Goal: Task Accomplishment & Management: Complete application form

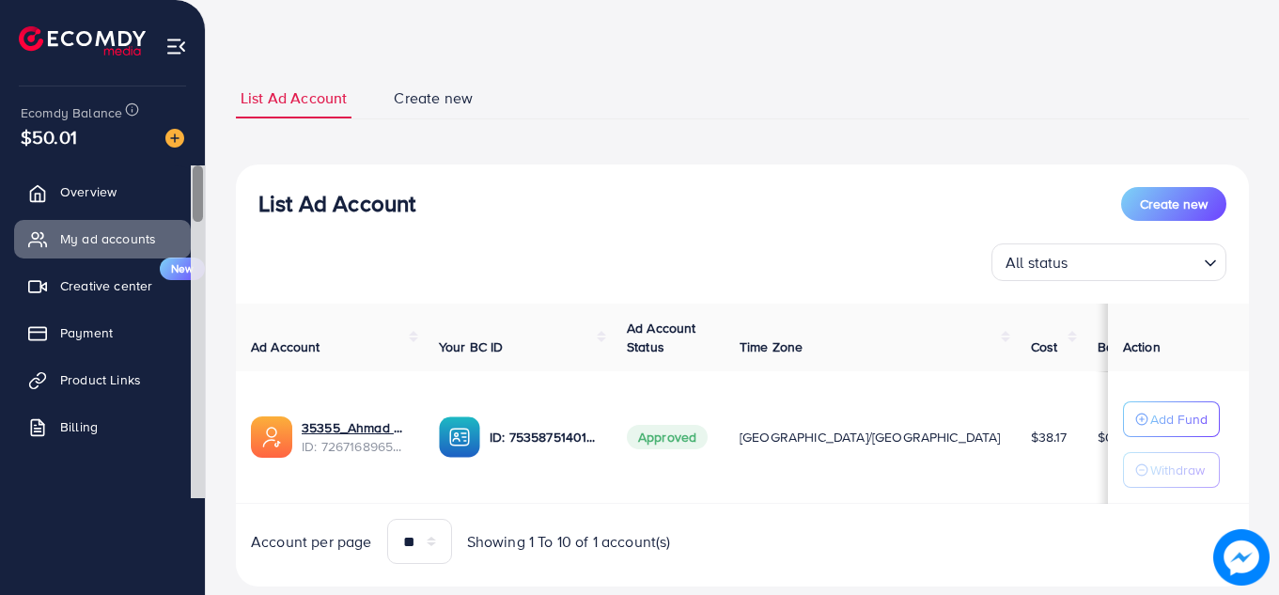
scroll to position [105, 0]
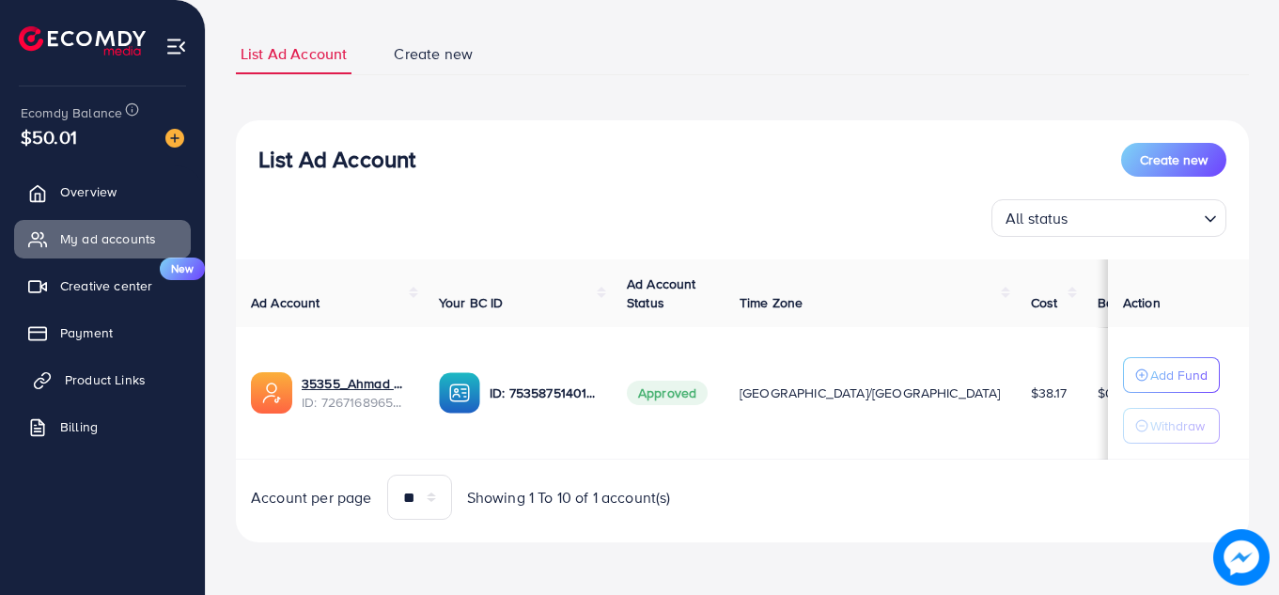
click at [108, 382] on span "Product Links" at bounding box center [105, 379] width 81 height 19
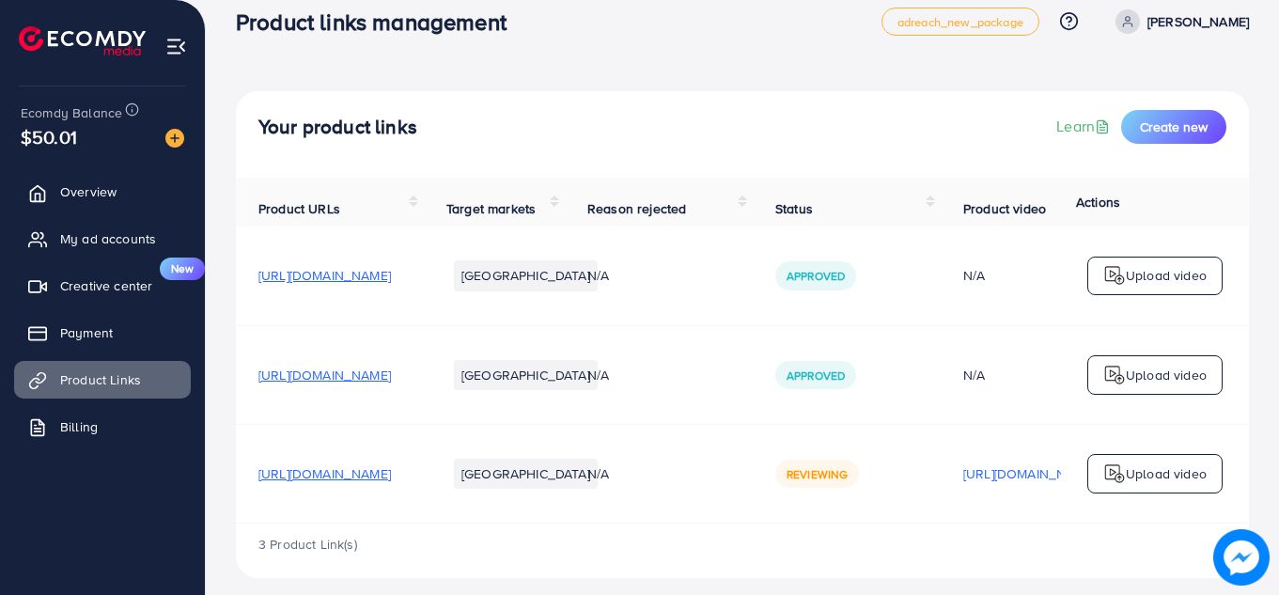
scroll to position [50, 0]
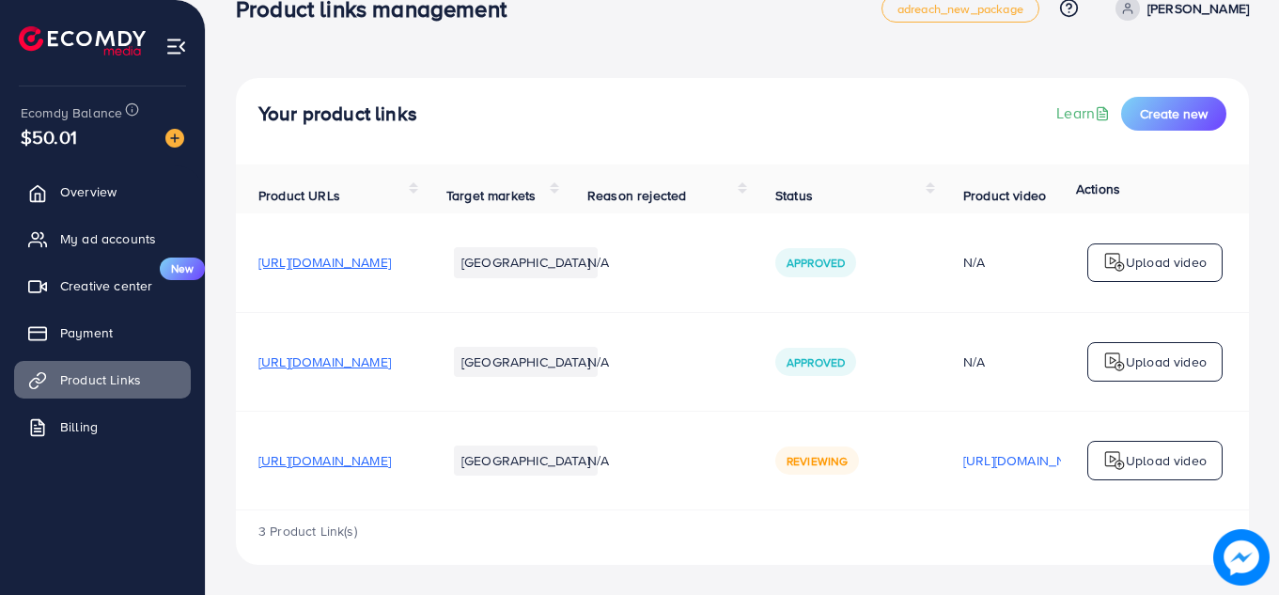
click at [1222, 562] on img at bounding box center [1241, 557] width 56 height 56
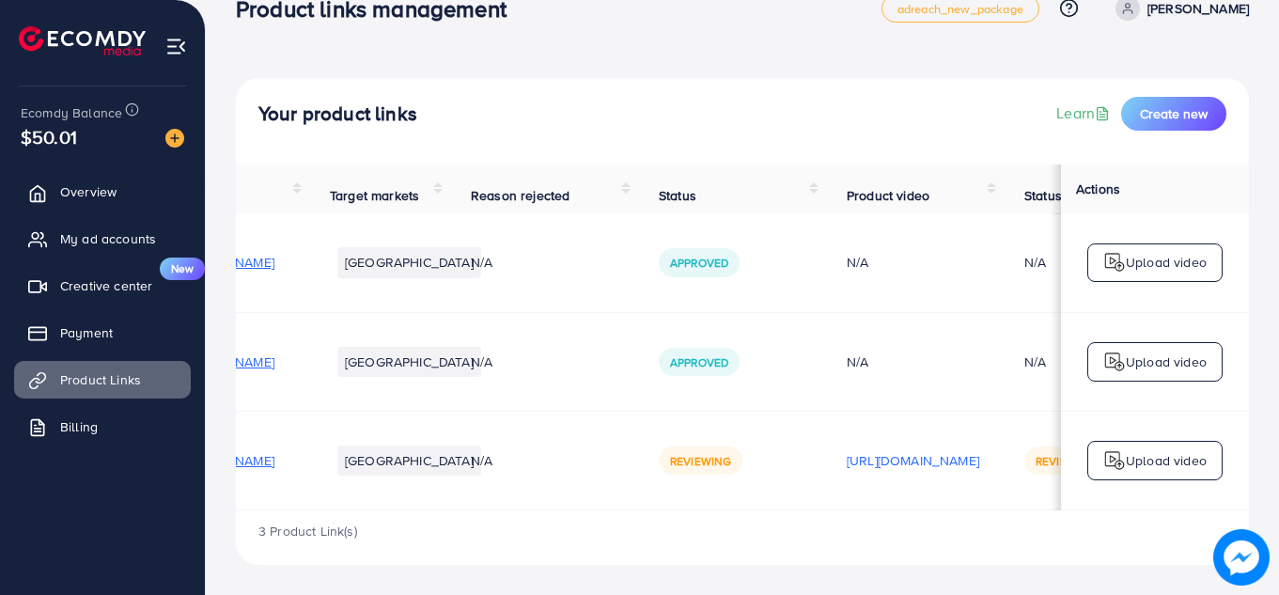
scroll to position [0, 24]
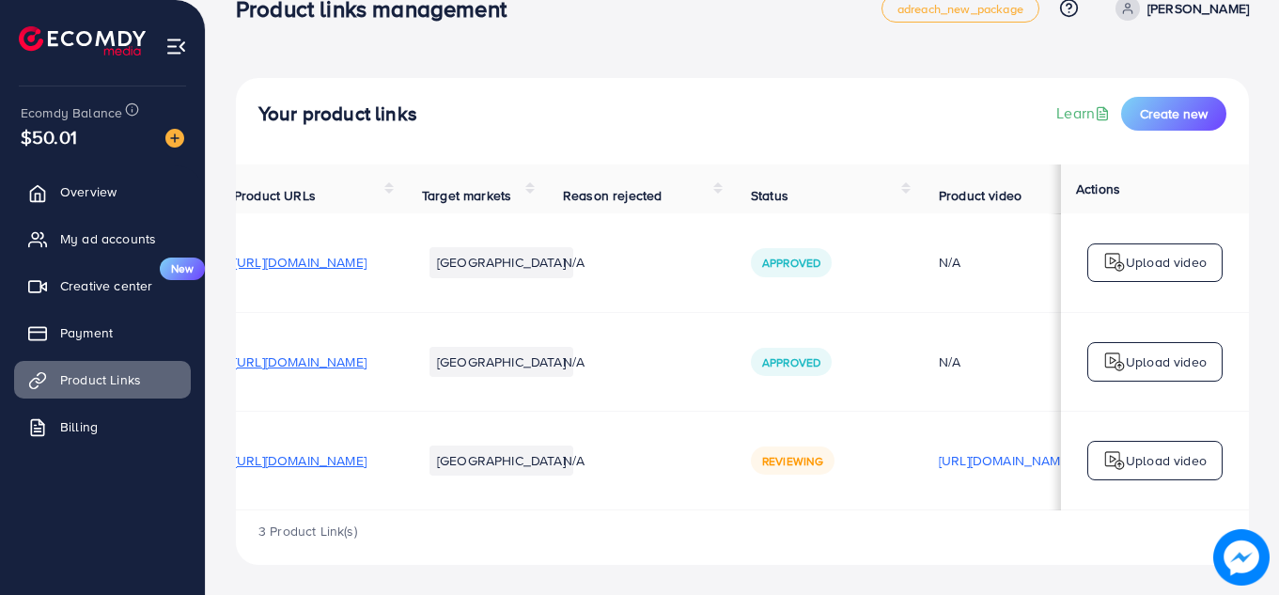
click at [835, 466] on div "Reviewing" at bounding box center [793, 460] width 84 height 28
click at [573, 445] on li "[GEOGRAPHIC_DATA]" at bounding box center [501, 460] width 144 height 30
click at [367, 460] on span "[URL][DOMAIN_NAME]" at bounding box center [300, 460] width 133 height 19
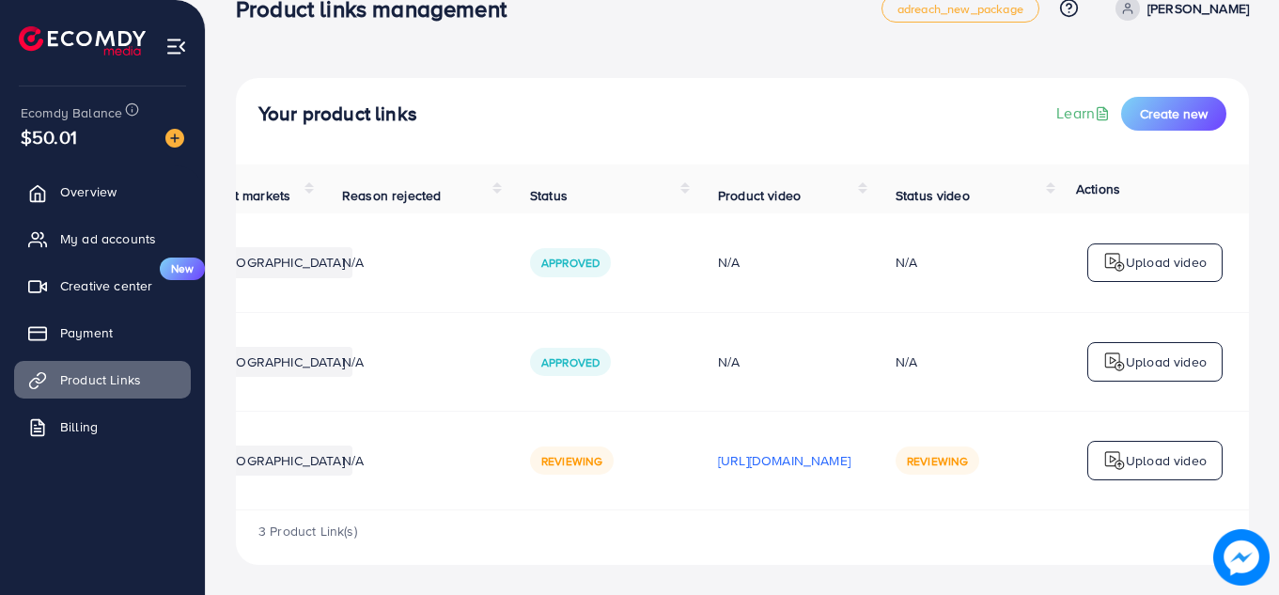
scroll to position [0, 476]
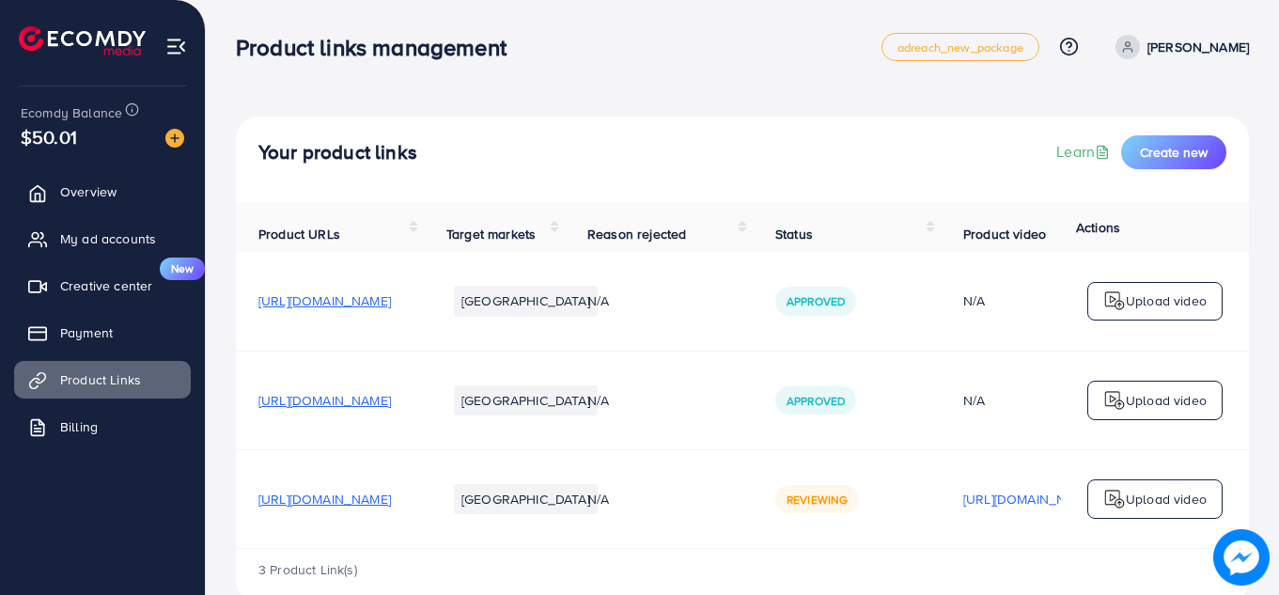
scroll to position [50, 0]
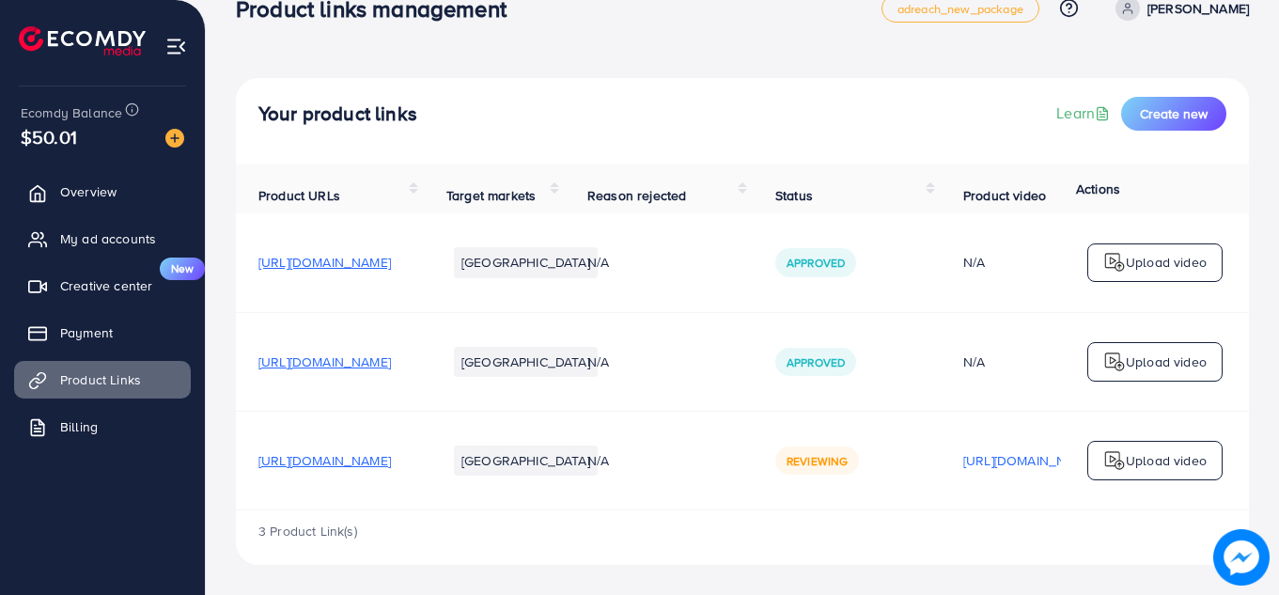
drag, startPoint x: 654, startPoint y: 509, endPoint x: 710, endPoint y: 509, distance: 56.4
click at [710, 509] on div "Product URLs Target markets Reason rejected Status Product video Status video A…" at bounding box center [742, 337] width 1013 height 346
click at [848, 462] on span "Reviewing" at bounding box center [817, 461] width 61 height 16
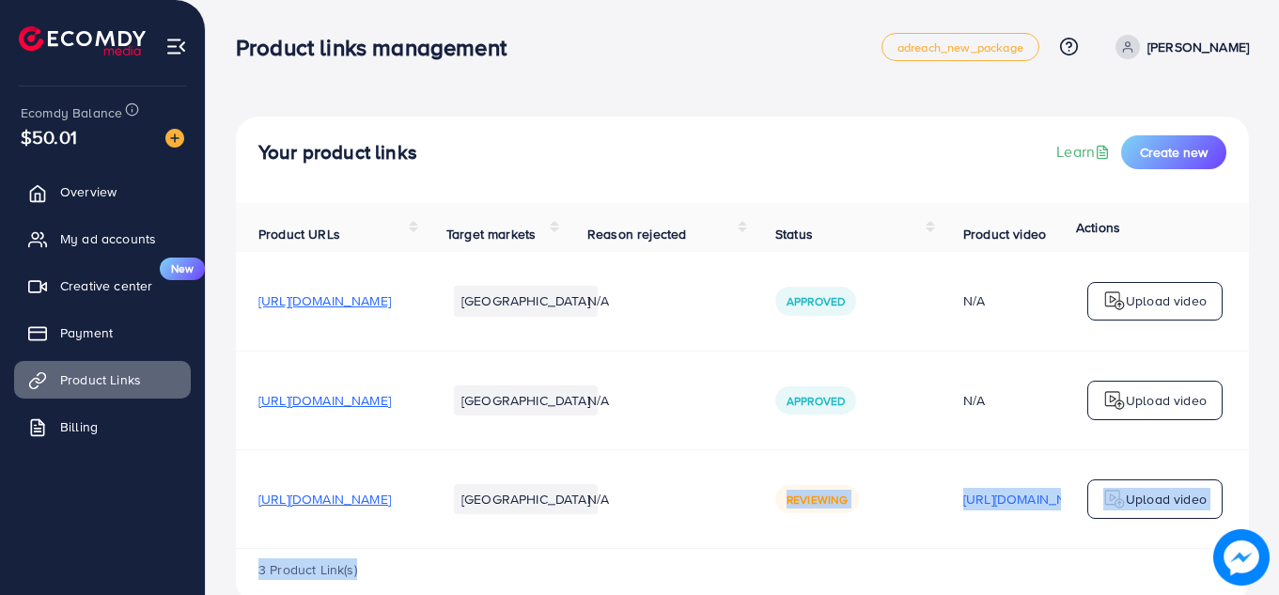
drag, startPoint x: 858, startPoint y: 552, endPoint x: 1013, endPoint y: 566, distance: 155.7
click at [1013, 566] on div "Product URLs Target markets Reason rejected Status Product video Status video A…" at bounding box center [742, 403] width 1013 height 400
click at [1013, 566] on div "3 Product Link(s)" at bounding box center [742, 576] width 1013 height 55
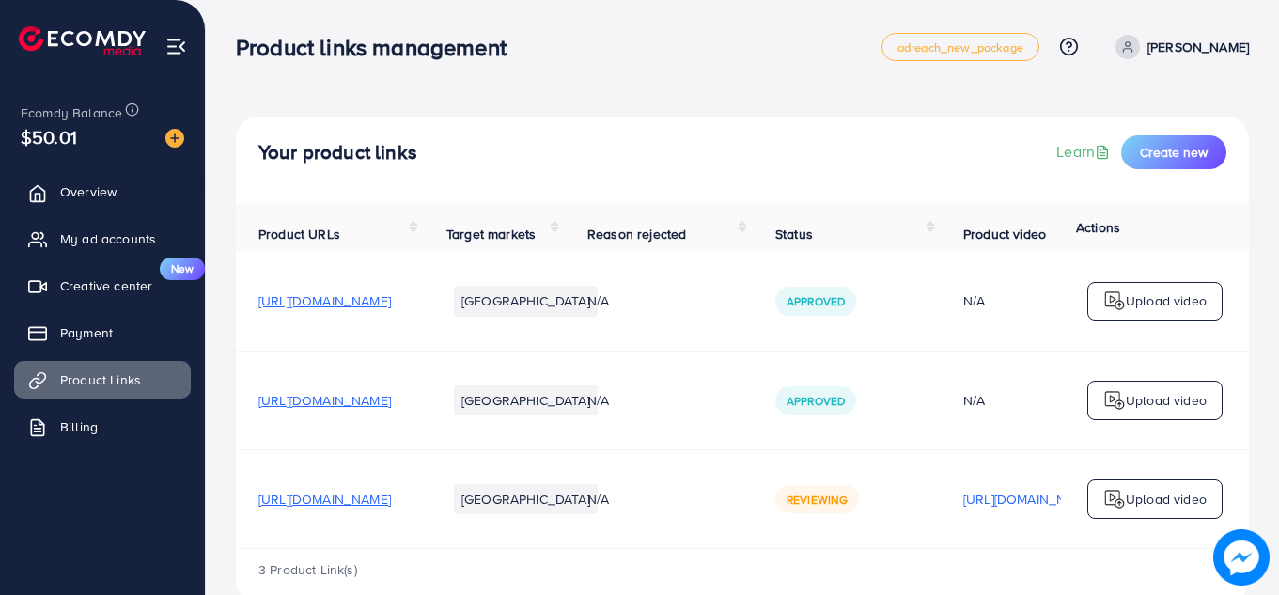
click at [1020, 560] on div "3 Product Link(s)" at bounding box center [742, 576] width 1013 height 55
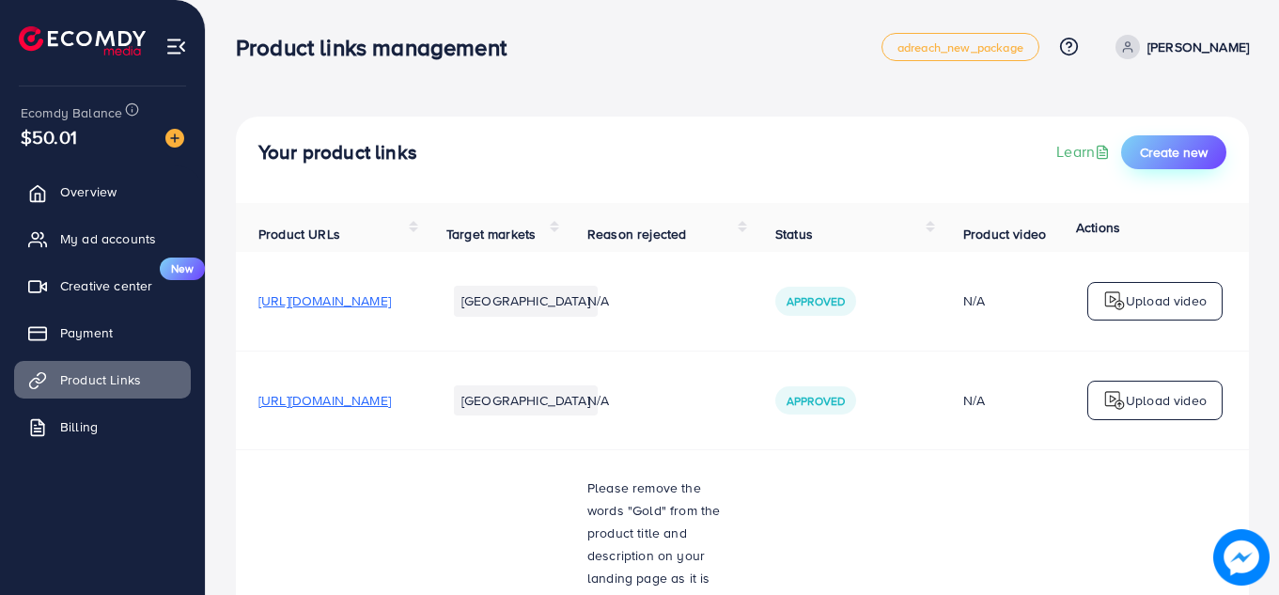
click at [1187, 153] on span "Create new" at bounding box center [1174, 152] width 68 height 19
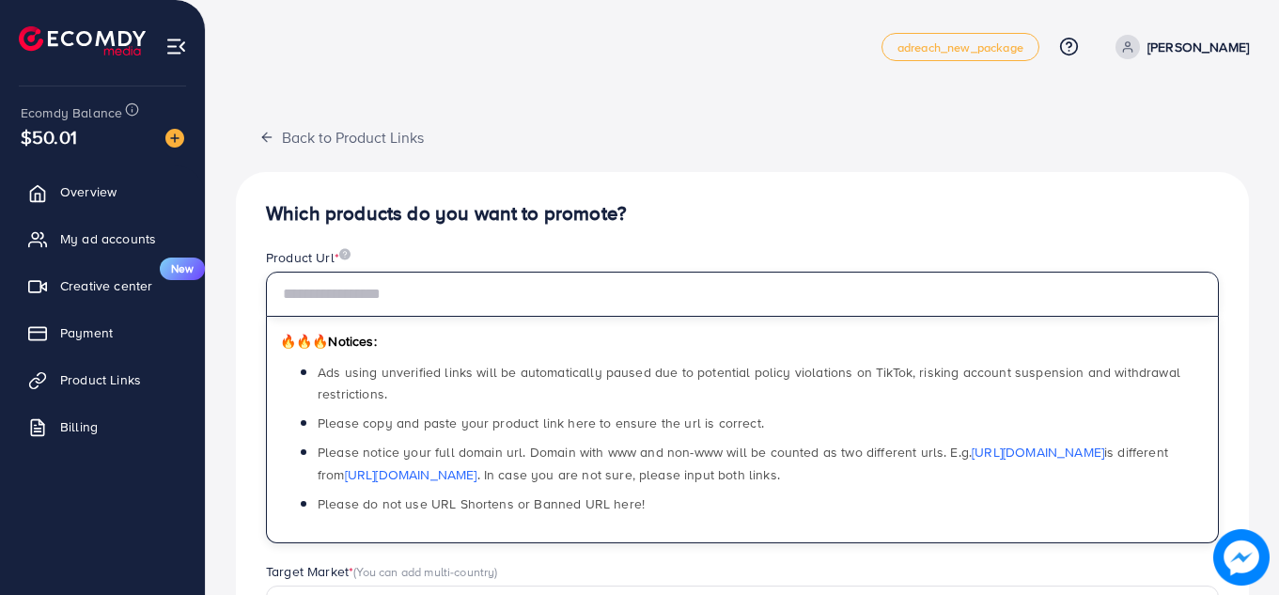
drag, startPoint x: 644, startPoint y: 302, endPoint x: 749, endPoint y: 81, distance: 244.7
click at [644, 302] on input "text" at bounding box center [742, 294] width 953 height 45
paste input "**********"
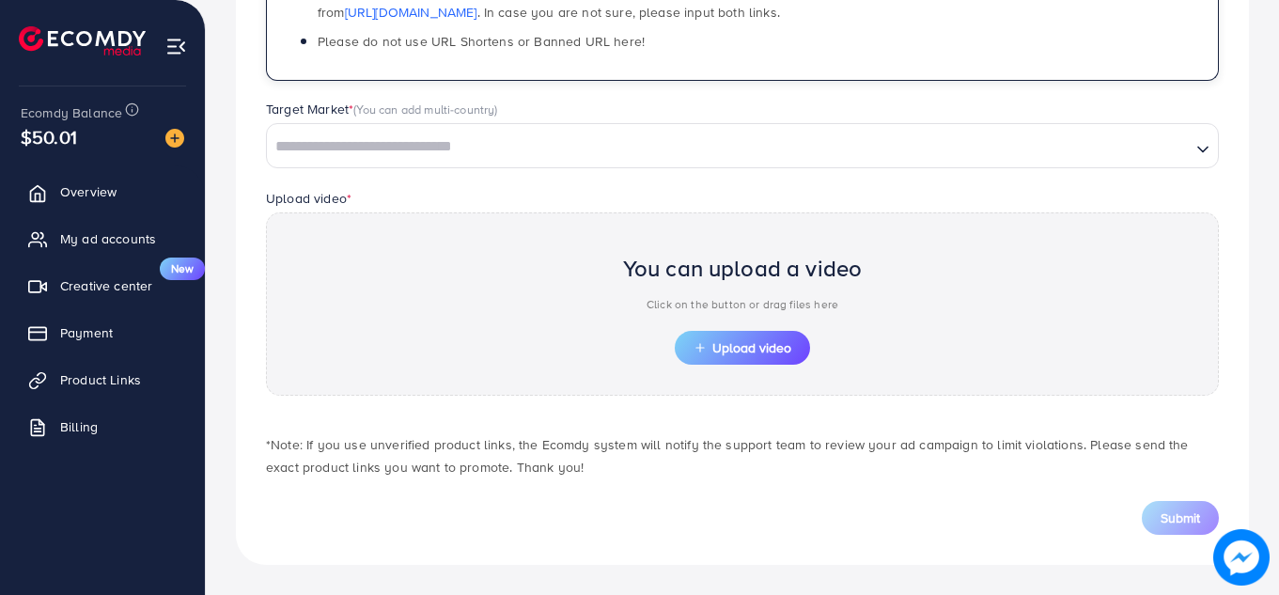
type input "**********"
click at [463, 133] on input "Search for option" at bounding box center [729, 147] width 920 height 29
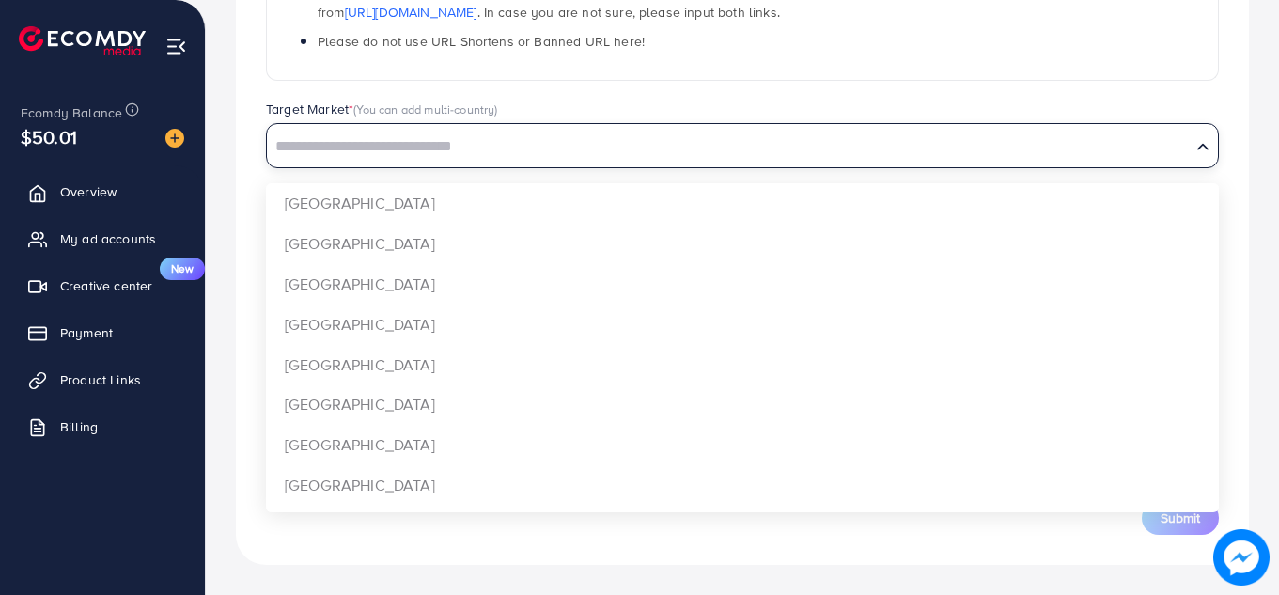
click at [463, 133] on input "Search for option" at bounding box center [729, 147] width 920 height 29
click at [242, 139] on div "**********" at bounding box center [742, 137] width 1013 height 855
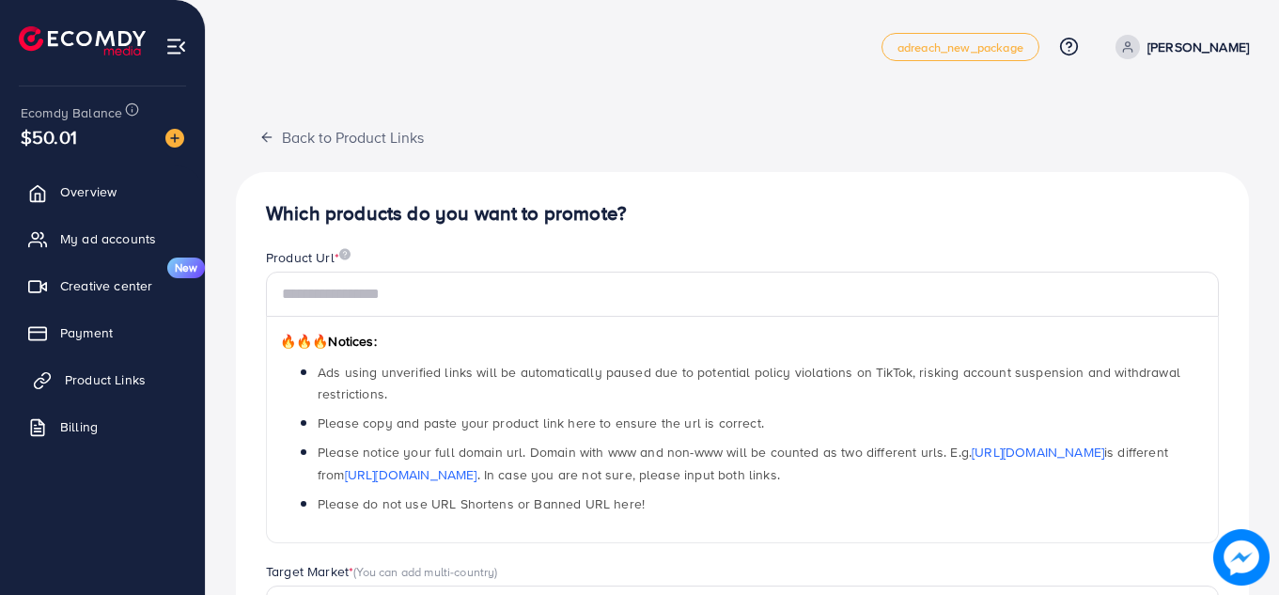
click at [101, 373] on span "Product Links" at bounding box center [105, 379] width 81 height 19
